Goal: Use online tool/utility: Utilize a website feature to perform a specific function

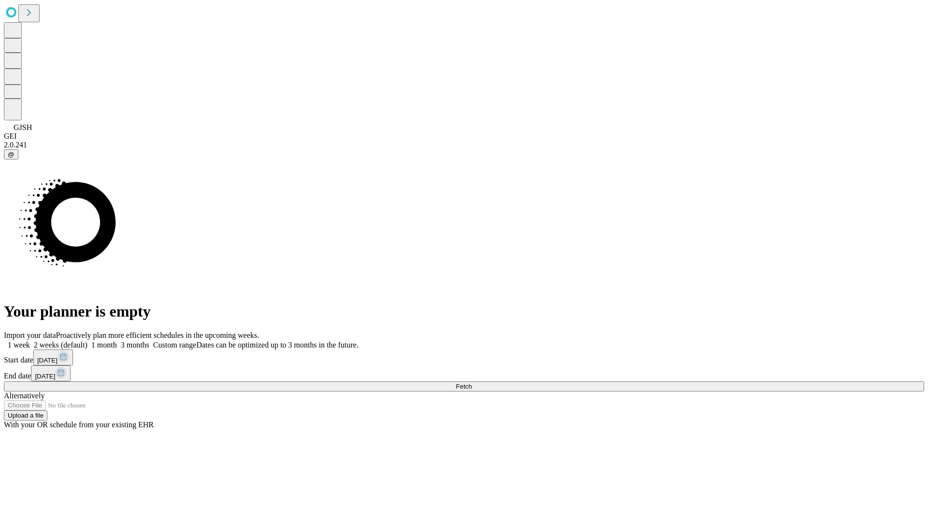
click at [749, 381] on button "Fetch" at bounding box center [464, 386] width 920 height 10
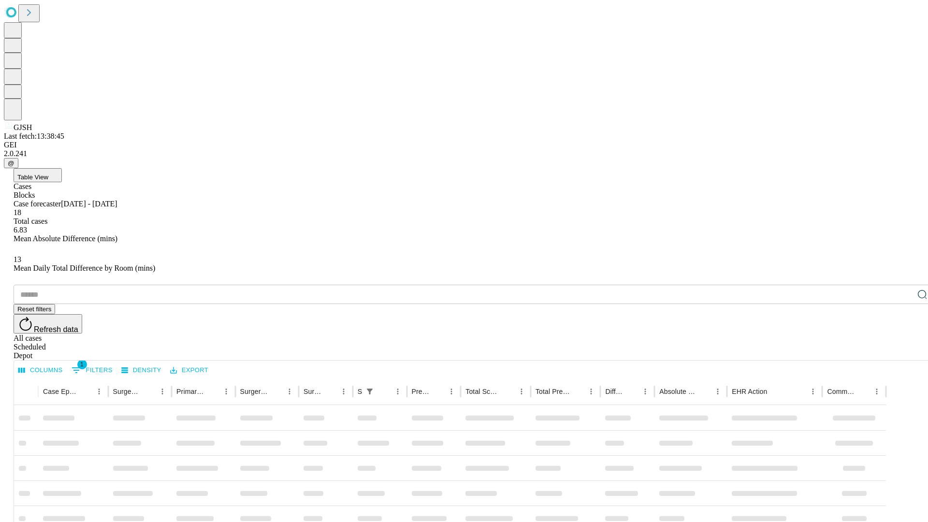
click at [48, 173] on span "Table View" at bounding box center [32, 176] width 31 height 7
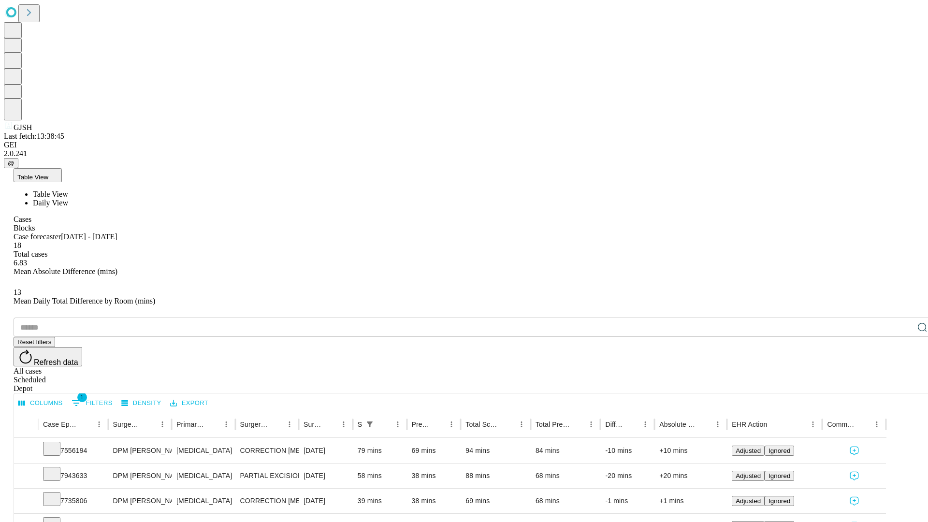
click at [68, 199] on span "Daily View" at bounding box center [50, 203] width 35 height 8
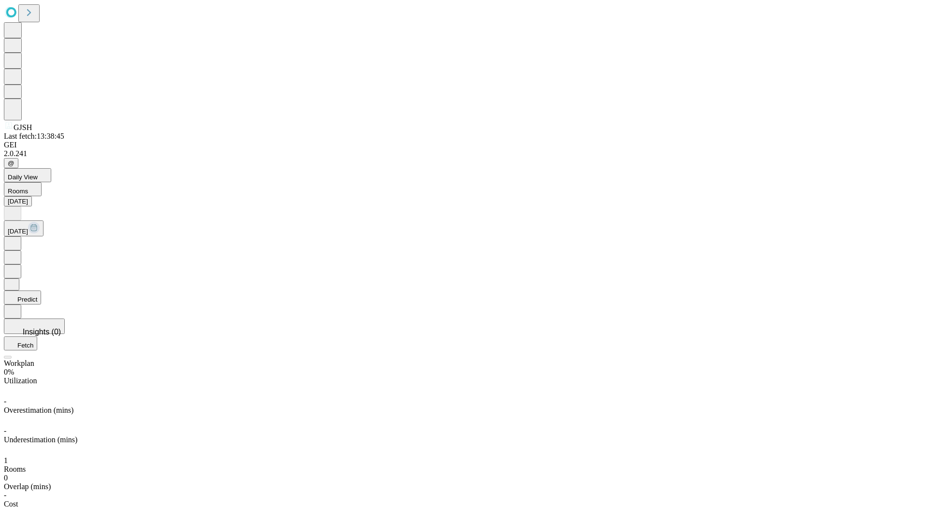
click at [41, 290] on button "Predict" at bounding box center [22, 297] width 37 height 14
